Goal: Task Accomplishment & Management: Manage account settings

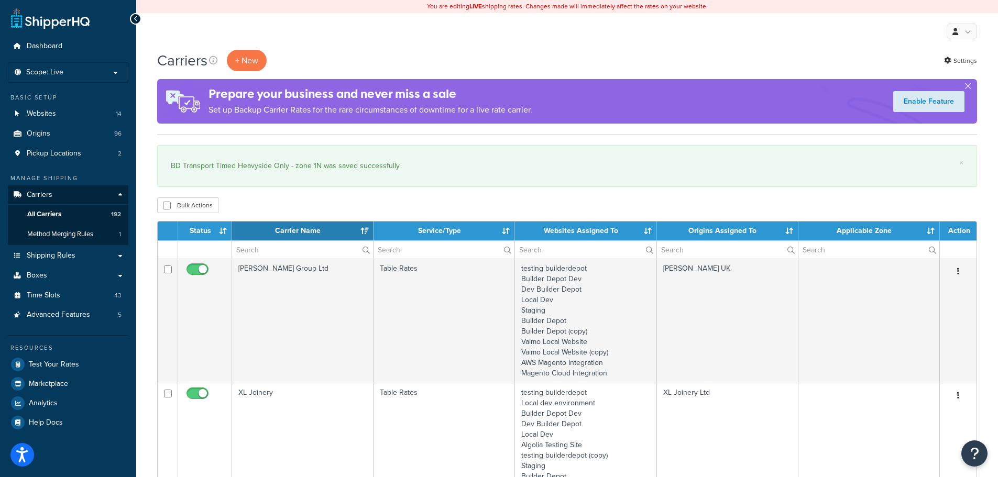
select select "15"
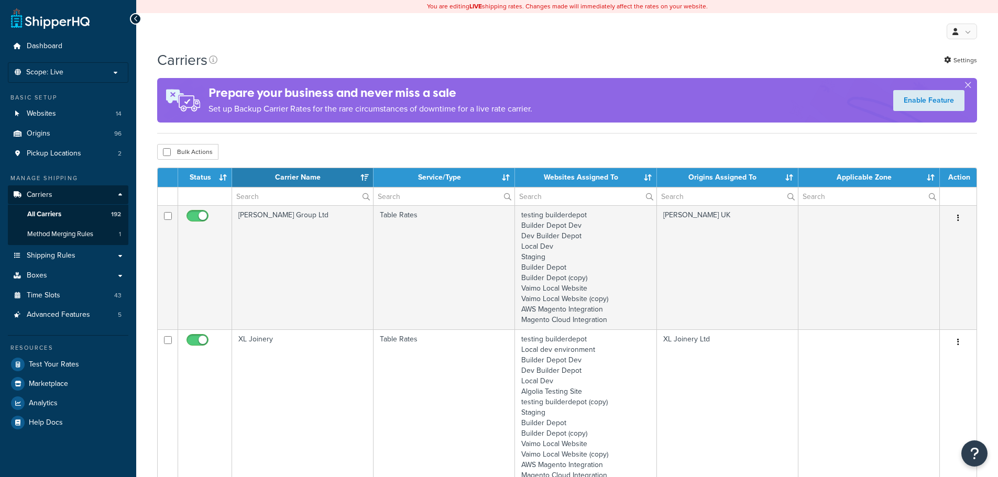
select select "15"
click at [272, 197] on input "text" at bounding box center [302, 196] width 141 height 18
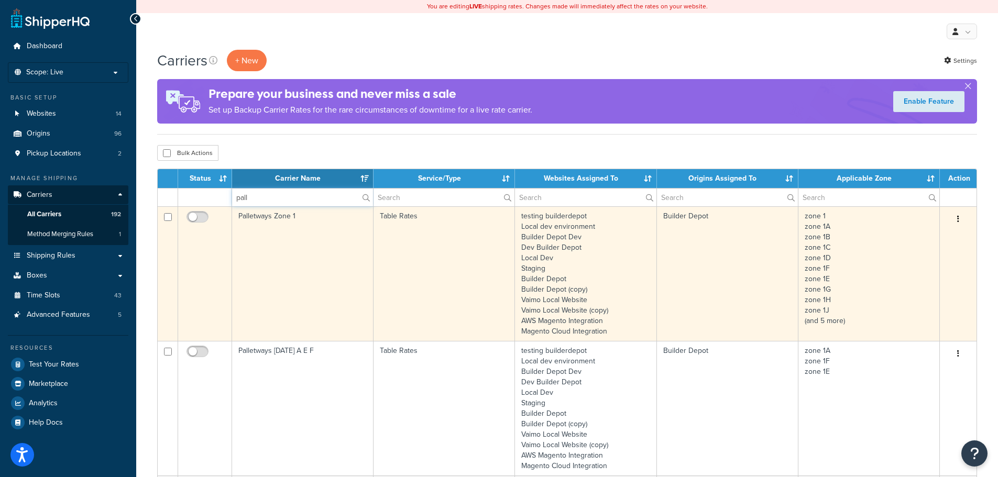
type input "pall"
click at [258, 267] on td "Palletways Zone 1" at bounding box center [302, 273] width 141 height 135
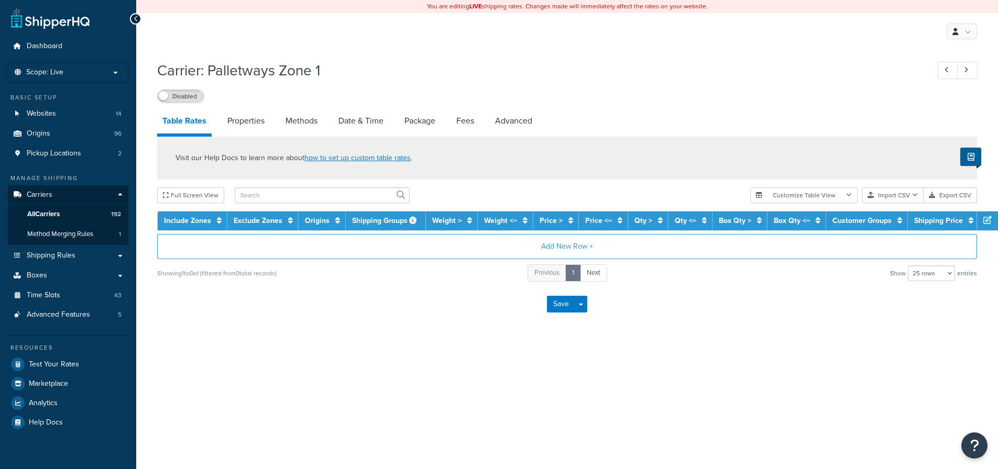
select select "25"
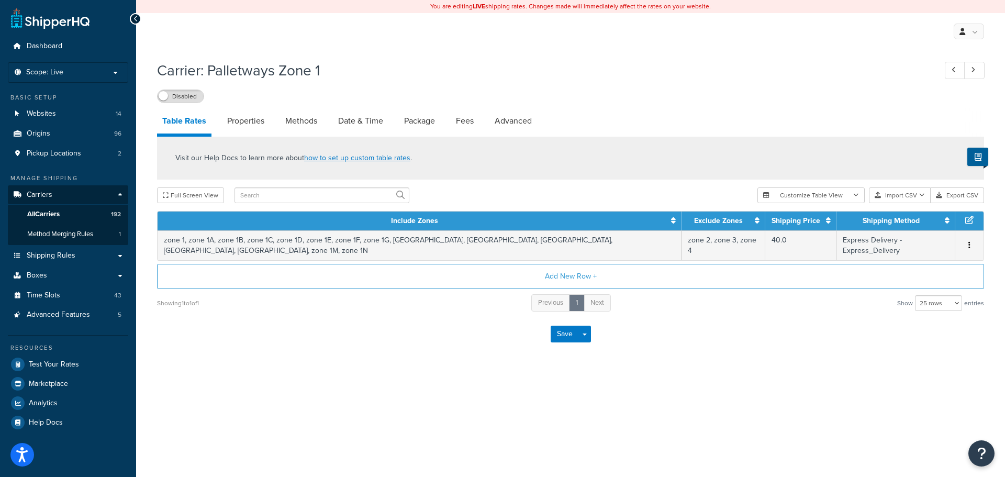
click at [706, 389] on div "You are editing LIVE shipping rates. Changes made will immediately affect the r…" at bounding box center [570, 238] width 869 height 477
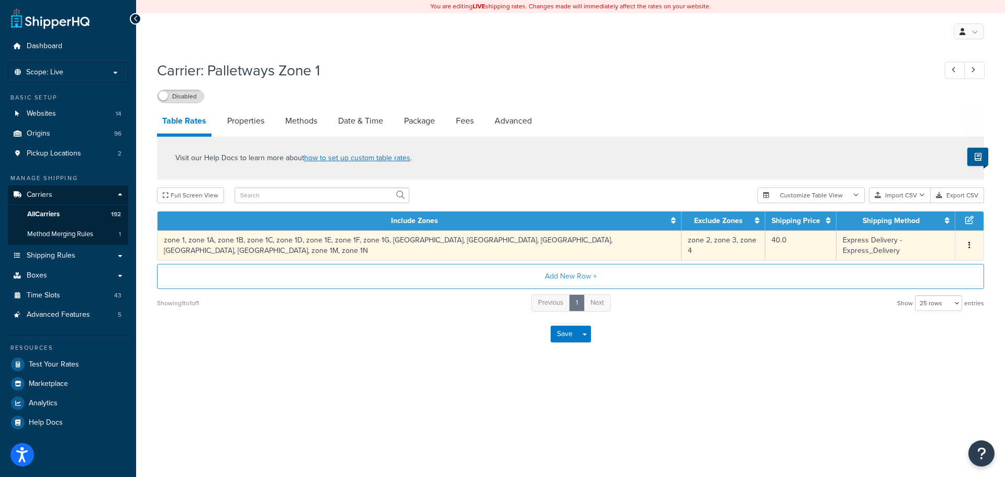
click at [296, 242] on td "zone 1, zone 1A, zone 1B, zone 1C, zone 1D, zone 1E, zone 1F, zone 1G, [GEOGRAP…" at bounding box center [420, 245] width 524 height 30
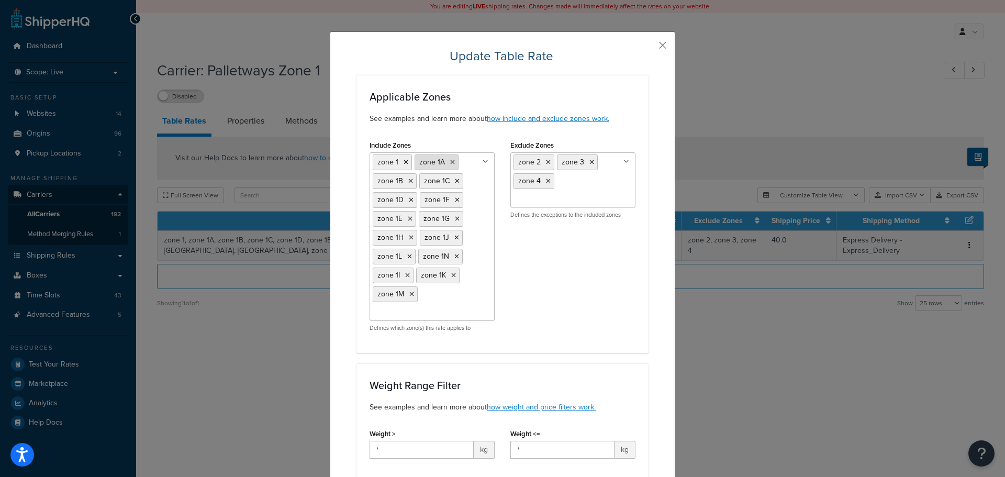
click at [450, 164] on icon at bounding box center [452, 162] width 5 height 6
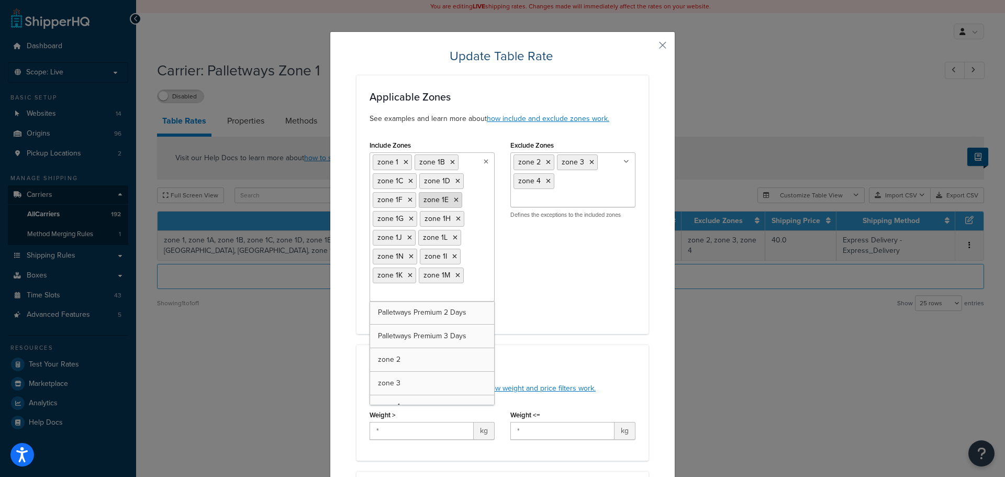
click at [454, 201] on icon at bounding box center [456, 200] width 5 height 6
click at [408, 200] on icon at bounding box center [410, 200] width 5 height 6
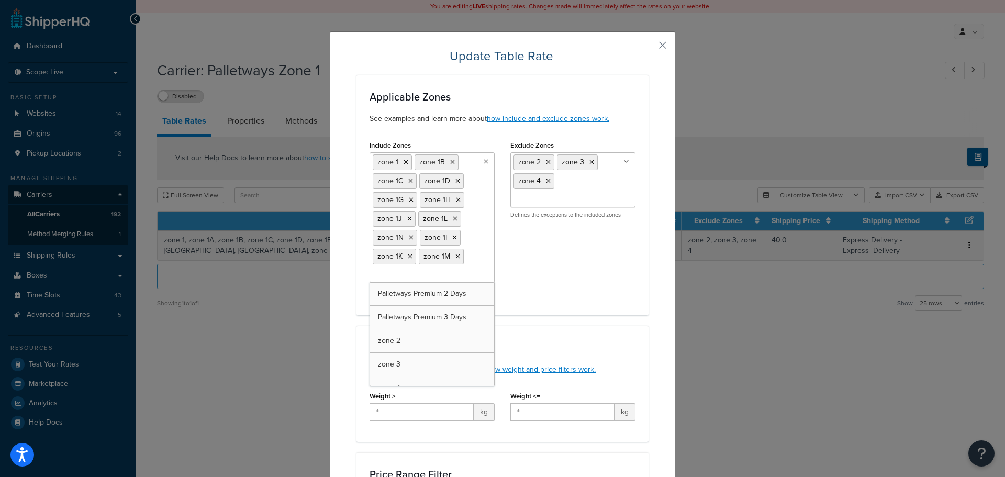
click at [558, 280] on div "Include Zones zone 1 zone 1B zone 1C zone 1D zone 1G zone 1H zone 1J zone 1L zo…" at bounding box center [503, 220] width 282 height 164
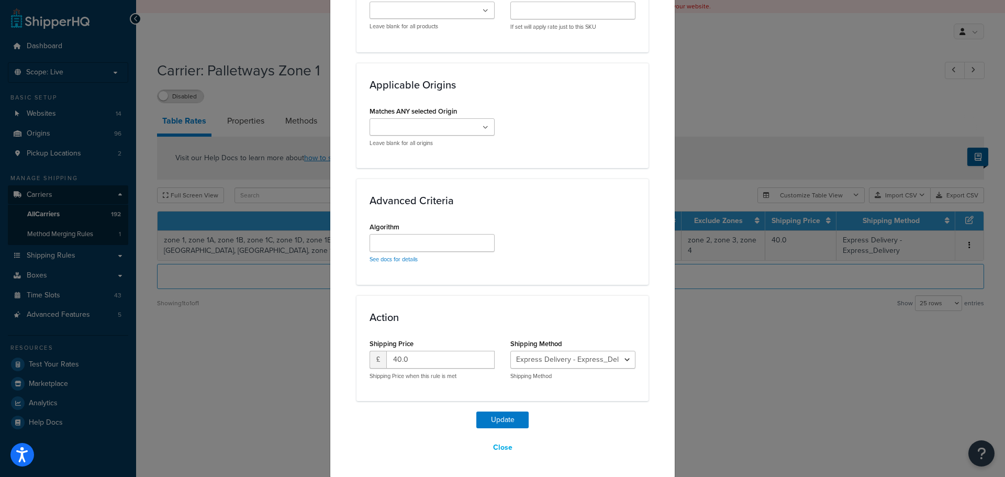
scroll to position [844, 0]
click at [498, 413] on button "Update" at bounding box center [502, 419] width 52 height 17
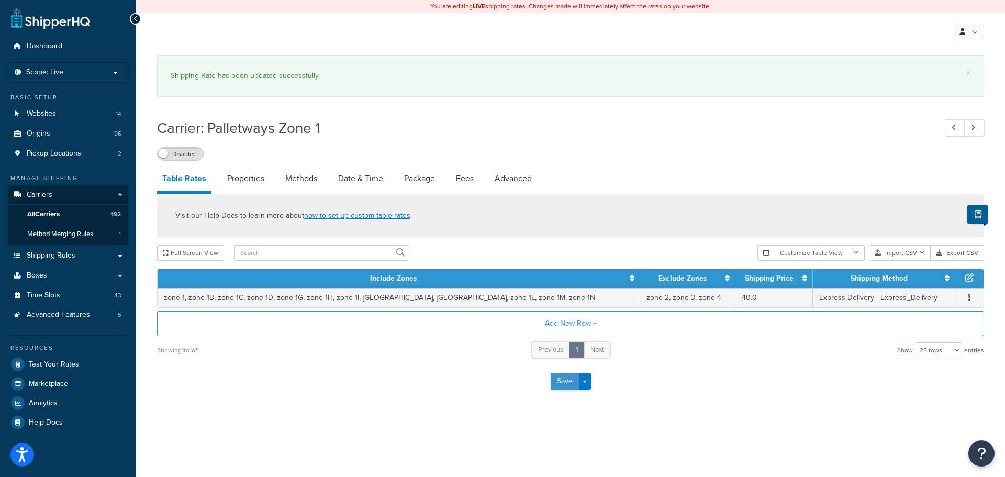
click at [556, 381] on button "Save" at bounding box center [565, 381] width 28 height 17
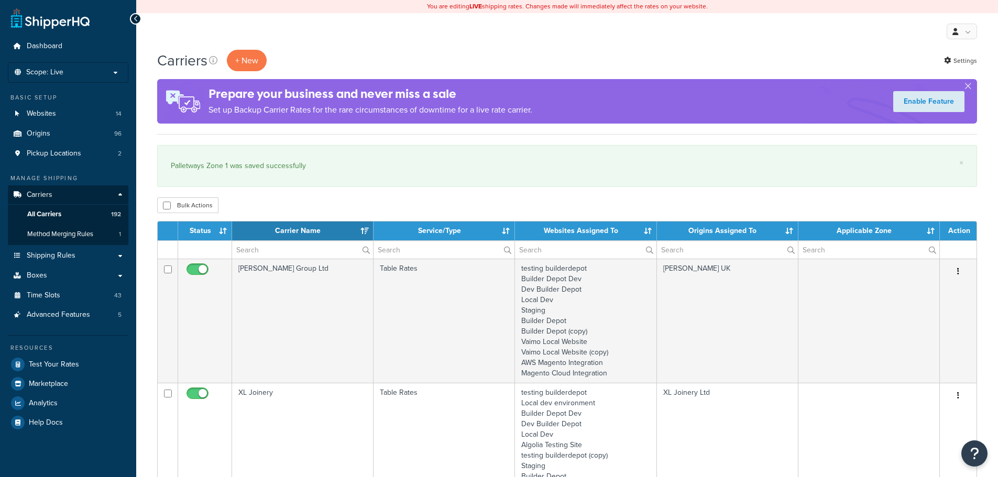
select select "15"
